Goal: Information Seeking & Learning: Learn about a topic

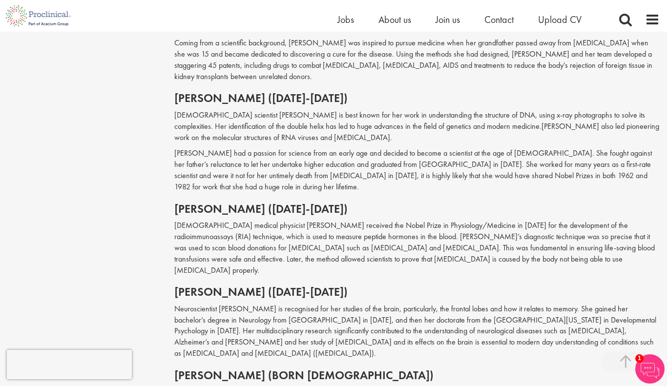
scroll to position [1055, 0]
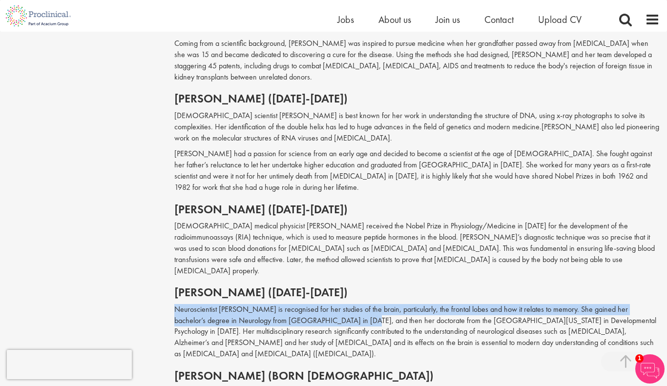
drag, startPoint x: 172, startPoint y: 253, endPoint x: 337, endPoint y: 269, distance: 165.0
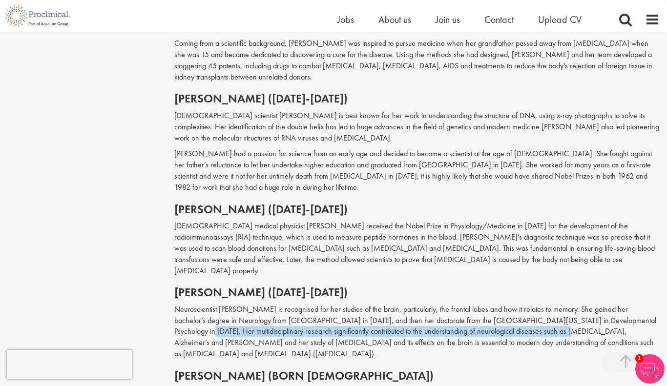
drag, startPoint x: 625, startPoint y: 264, endPoint x: 519, endPoint y: 277, distance: 107.2
click at [519, 304] on p "Neuroscientist [PERSON_NAME] is recognised for her studies of the brain, partic…" at bounding box center [417, 332] width 486 height 56
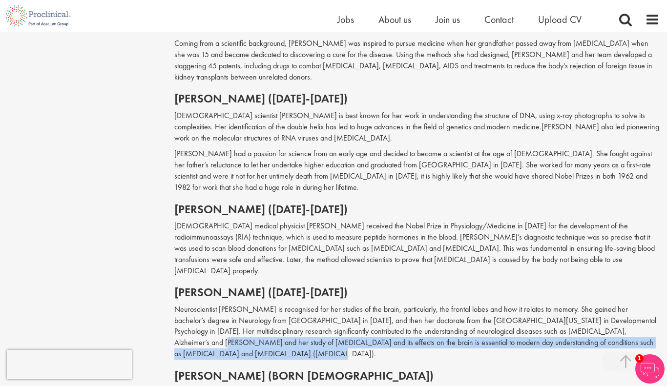
drag, startPoint x: 620, startPoint y: 277, endPoint x: 616, endPoint y: 297, distance: 20.4
click at [616, 304] on p "Neuroscientist [PERSON_NAME] is recognised for her studies of the brain, partic…" at bounding box center [417, 332] width 486 height 56
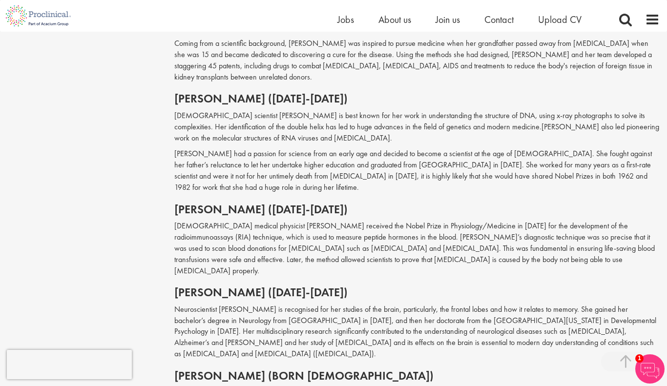
click at [623, 304] on p "Neuroscientist [PERSON_NAME] is recognised for her studies of the brain, partic…" at bounding box center [417, 332] width 486 height 56
click at [645, 304] on p "Neuroscientist [PERSON_NAME] is recognised for her studies of the brain, partic…" at bounding box center [417, 332] width 486 height 56
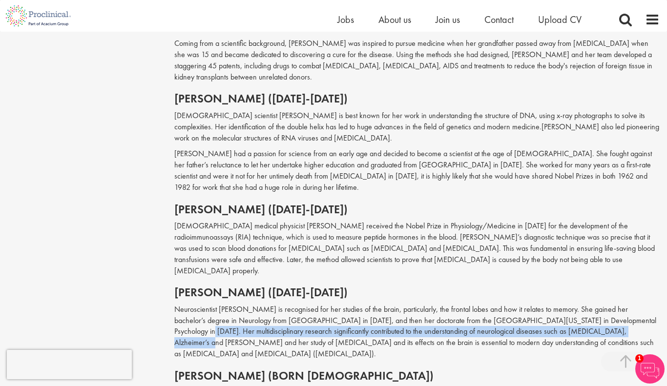
drag, startPoint x: 625, startPoint y: 268, endPoint x: 605, endPoint y: 275, distance: 21.8
click at [605, 304] on p "Neuroscientist [PERSON_NAME] is recognised for her studies of the brain, partic…" at bounding box center [417, 332] width 486 height 56
